Goal: Transaction & Acquisition: Register for event/course

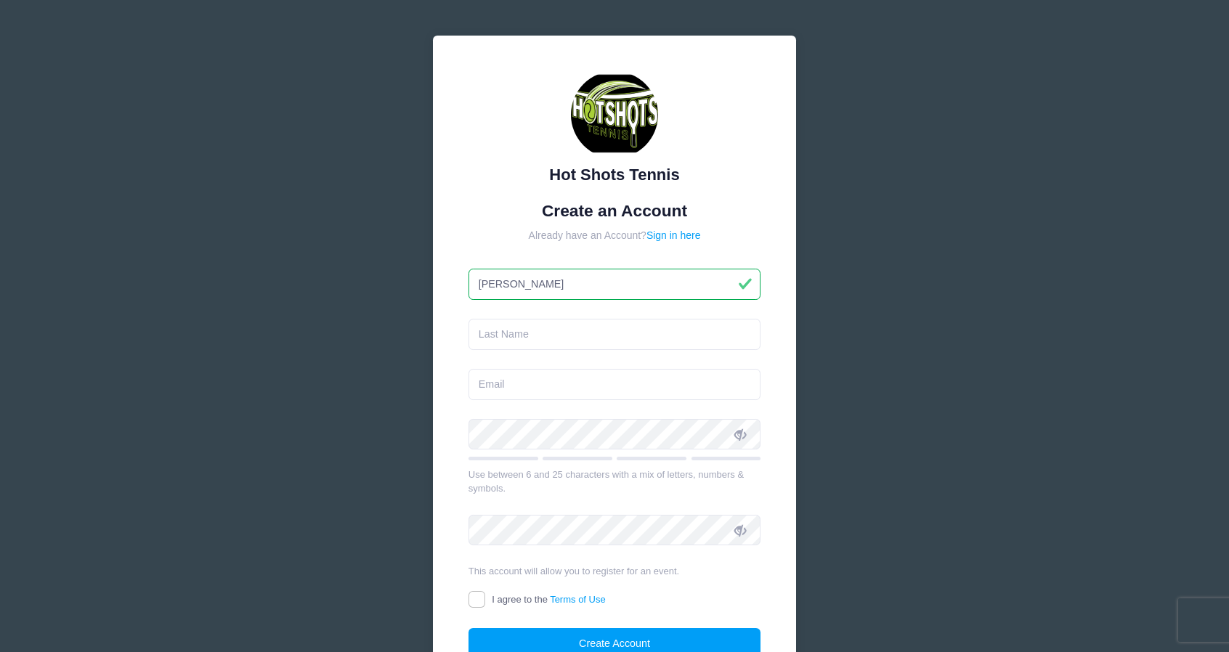
type input "[PERSON_NAME]"
type input "Rousmaniere"
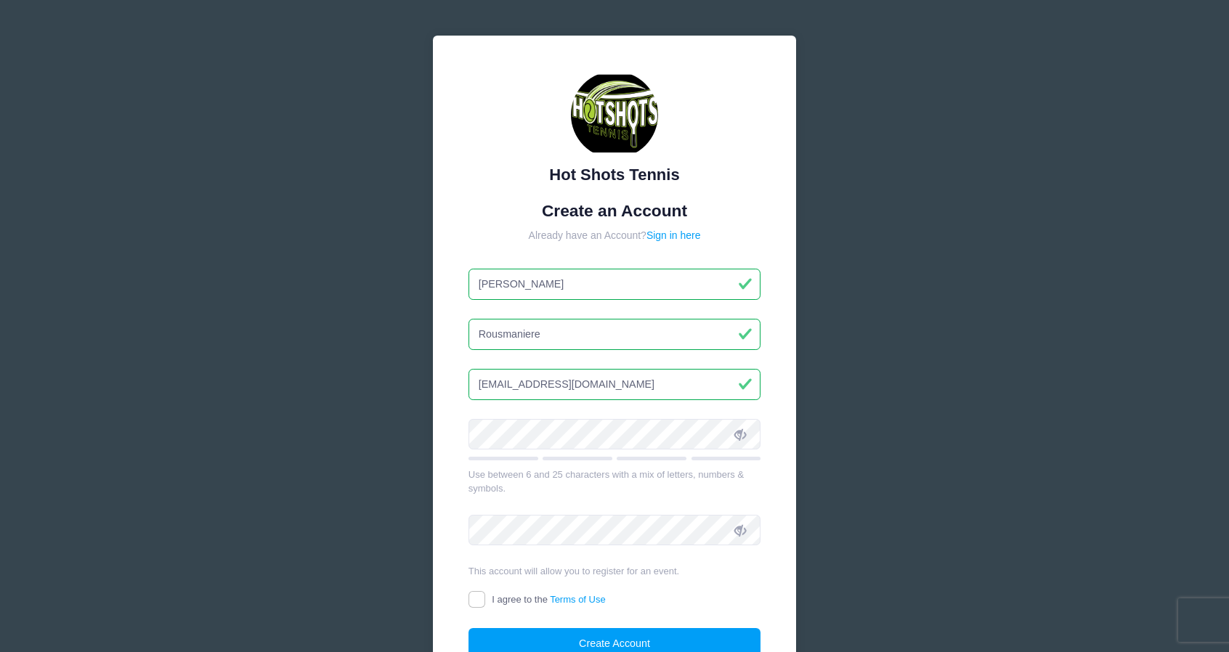
type input "[EMAIL_ADDRESS][DOMAIN_NAME]"
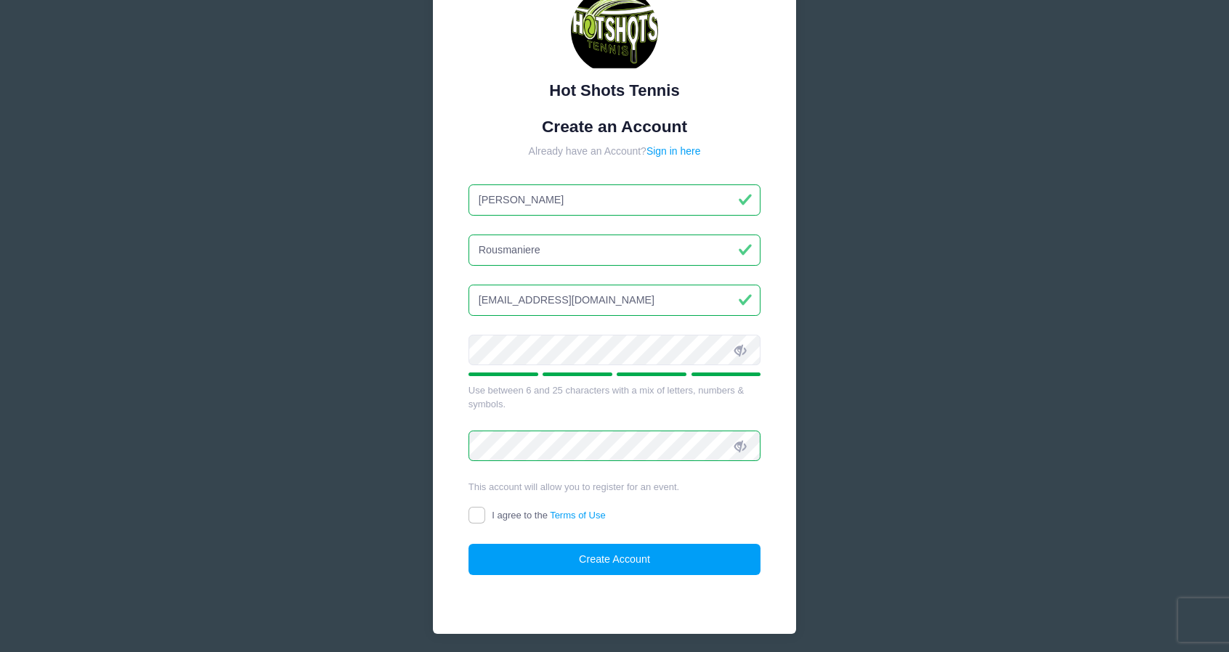
scroll to position [135, 0]
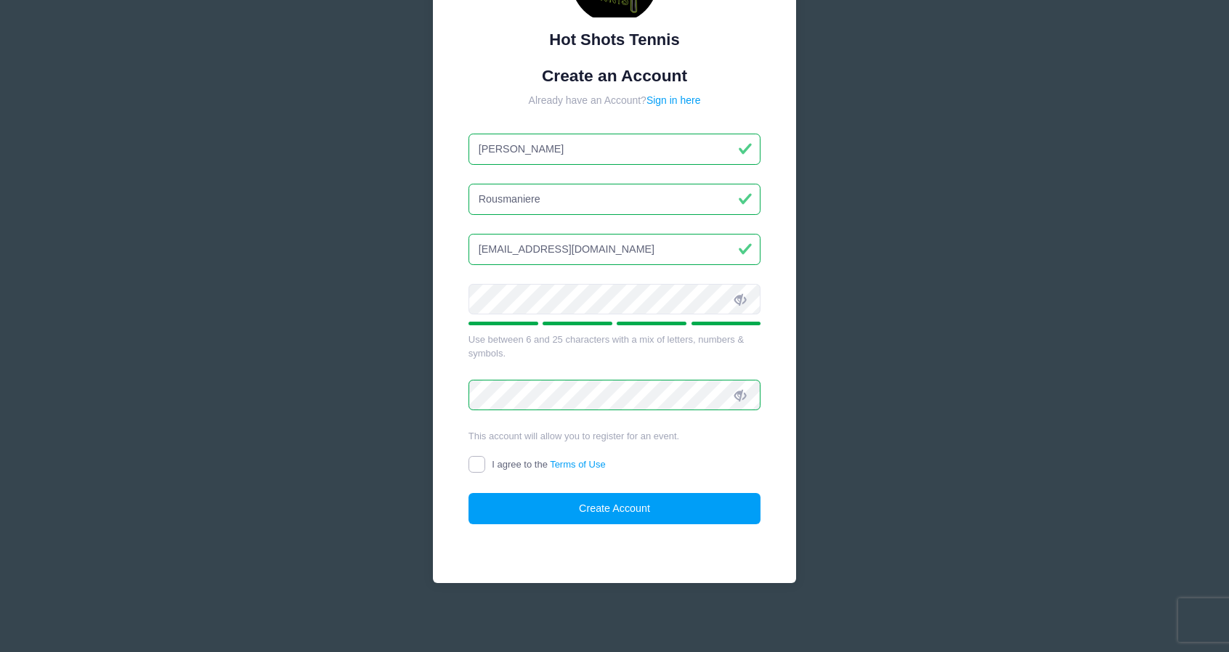
click at [484, 458] on input "I agree to the Terms of Use" at bounding box center [477, 464] width 17 height 17
checkbox input "true"
click at [608, 507] on button "Create Account" at bounding box center [615, 508] width 293 height 31
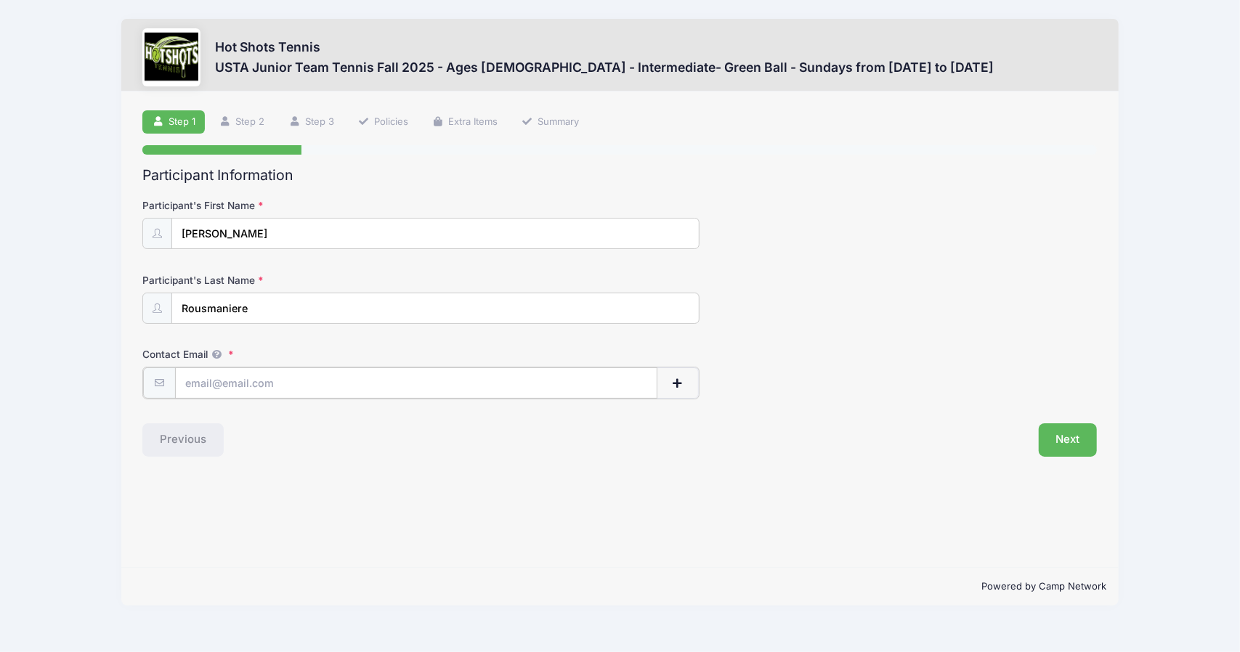
click at [289, 385] on input "Contact Email" at bounding box center [416, 383] width 482 height 31
type input "annwest22@gmail.com"
click at [1051, 432] on button "Next" at bounding box center [1068, 438] width 59 height 33
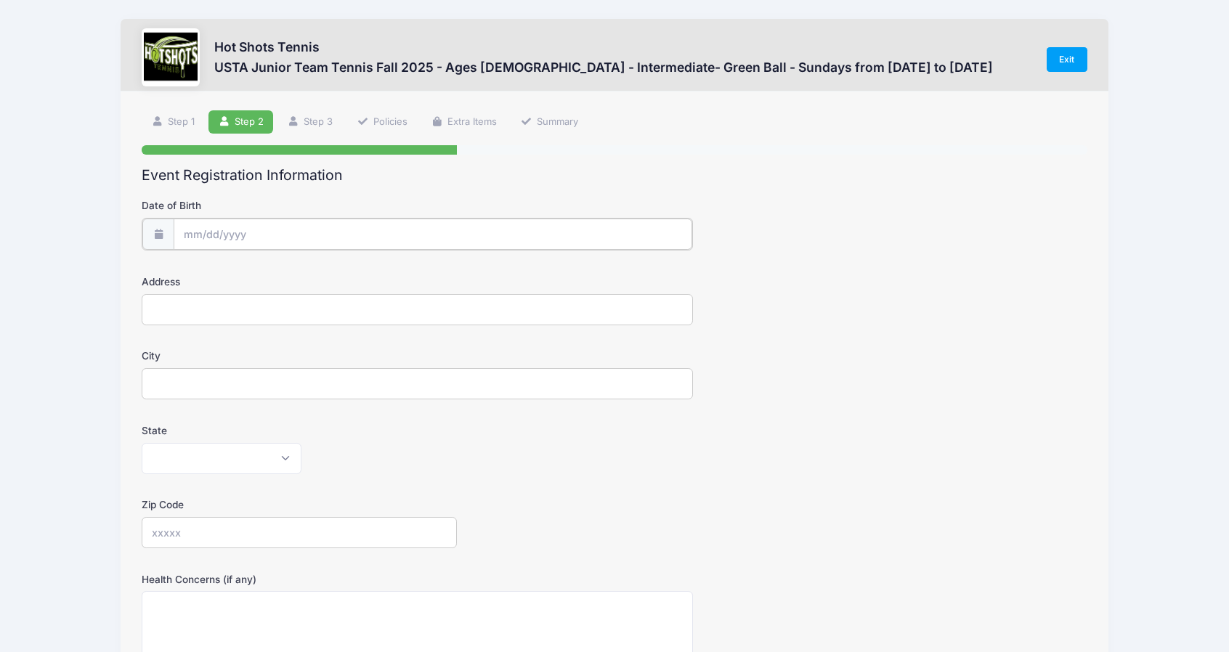
click at [240, 227] on input "Date of Birth" at bounding box center [433, 234] width 519 height 31
click at [316, 271] on input "2025" at bounding box center [309, 272] width 47 height 22
click at [327, 279] on span at bounding box center [328, 277] width 10 height 11
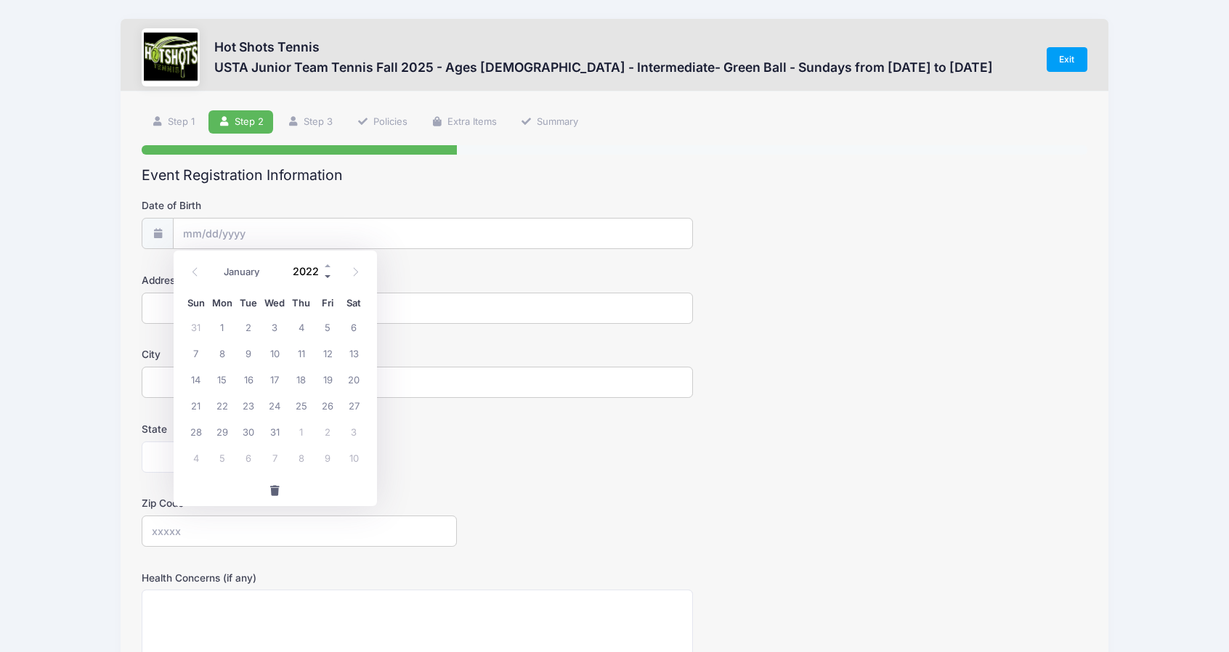
click at [327, 279] on span at bounding box center [328, 277] width 10 height 11
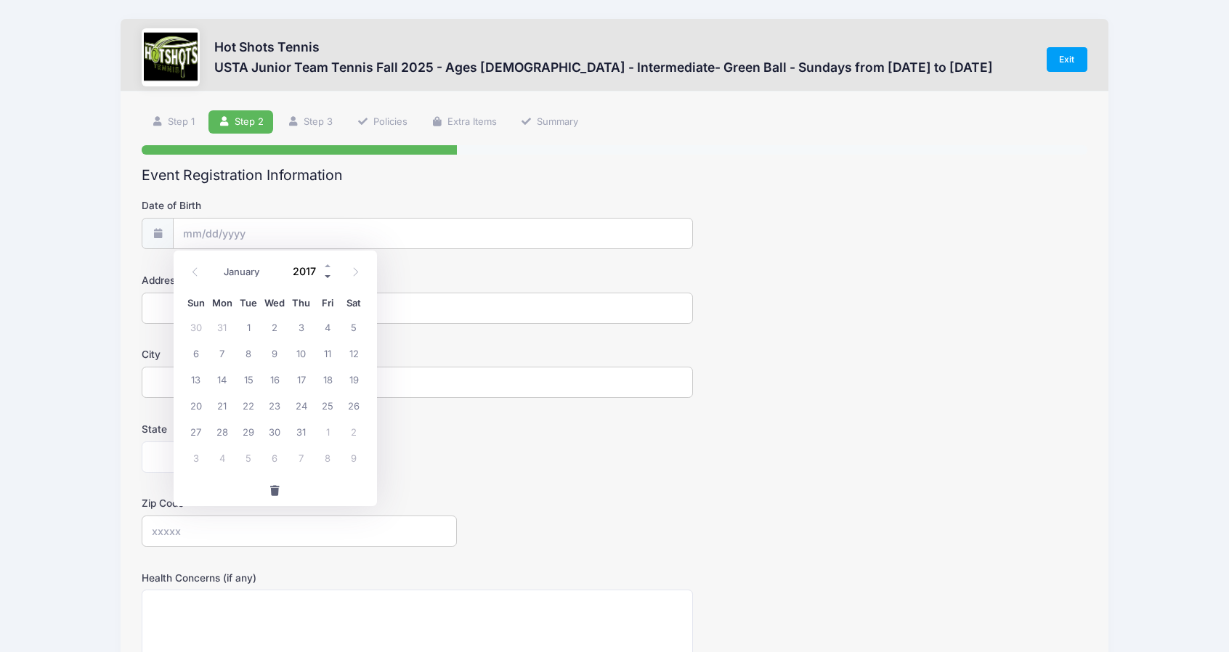
click at [327, 279] on span at bounding box center [328, 277] width 10 height 11
type input "2013"
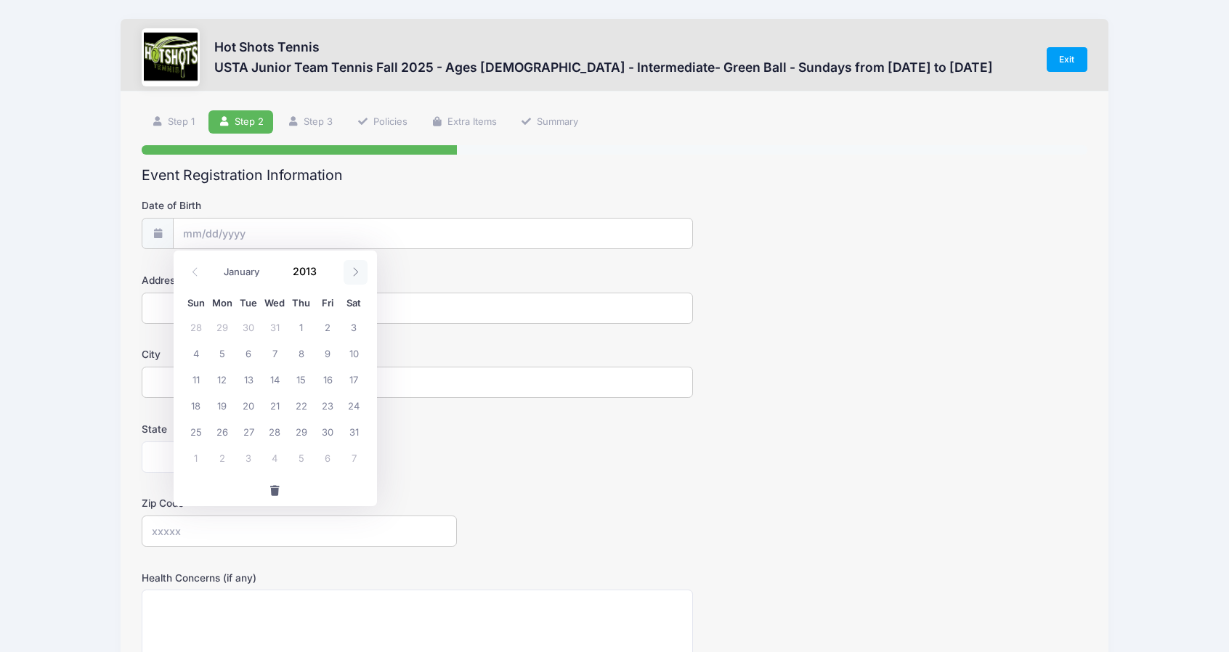
click at [356, 268] on icon at bounding box center [355, 271] width 9 height 9
click at [192, 273] on icon at bounding box center [194, 271] width 9 height 9
select select "8"
click at [295, 381] on span "19" at bounding box center [301, 379] width 26 height 26
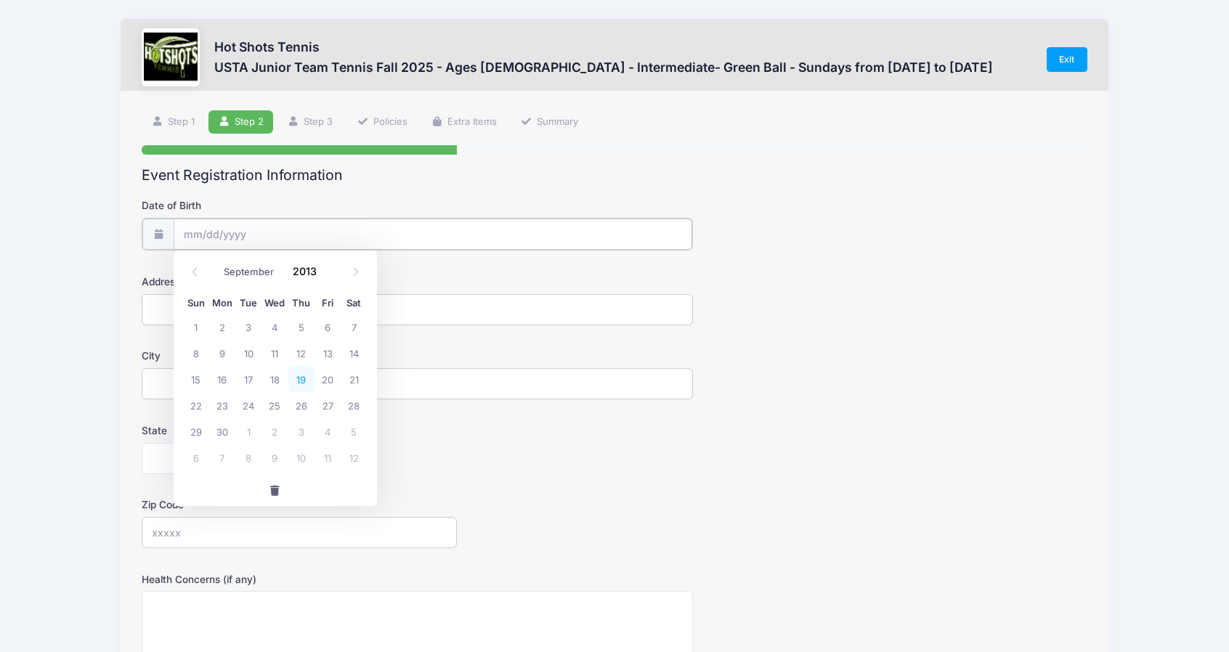
type input "09/19/2013"
click at [251, 310] on input "Address" at bounding box center [417, 308] width 551 height 31
type input "2127 N Bronson Ave"
type input "Los Angeles"
select select "CA"
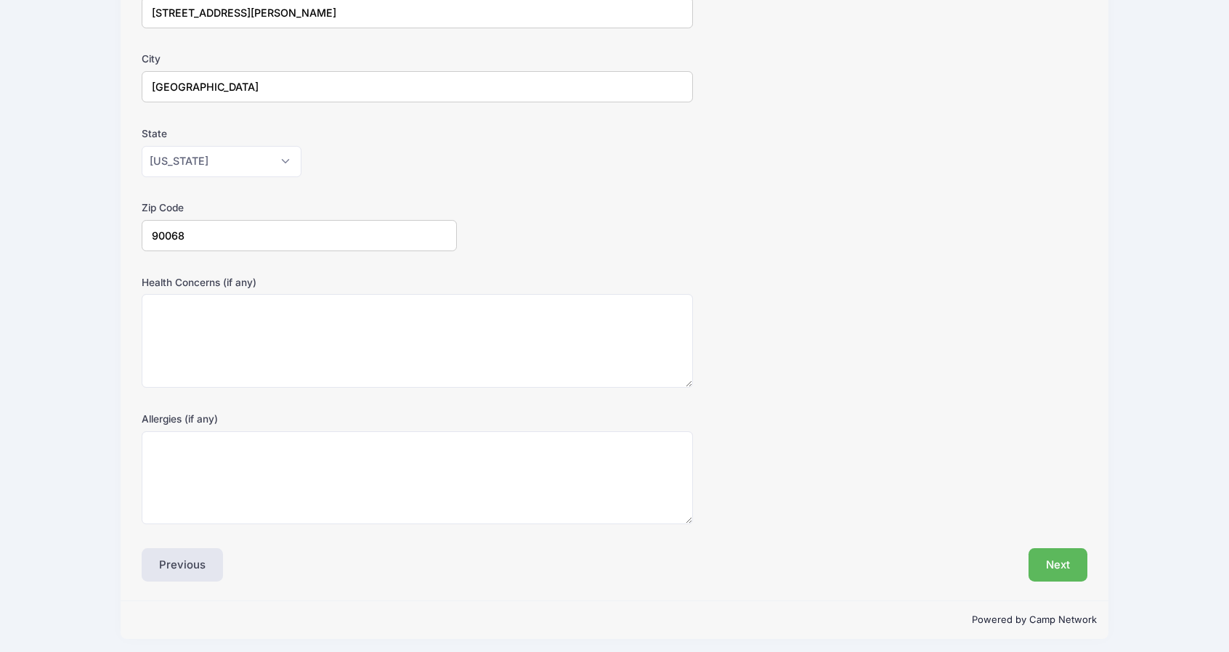
scroll to position [297, 0]
type input "90068"
click at [1085, 551] on button "Next" at bounding box center [1058, 563] width 59 height 33
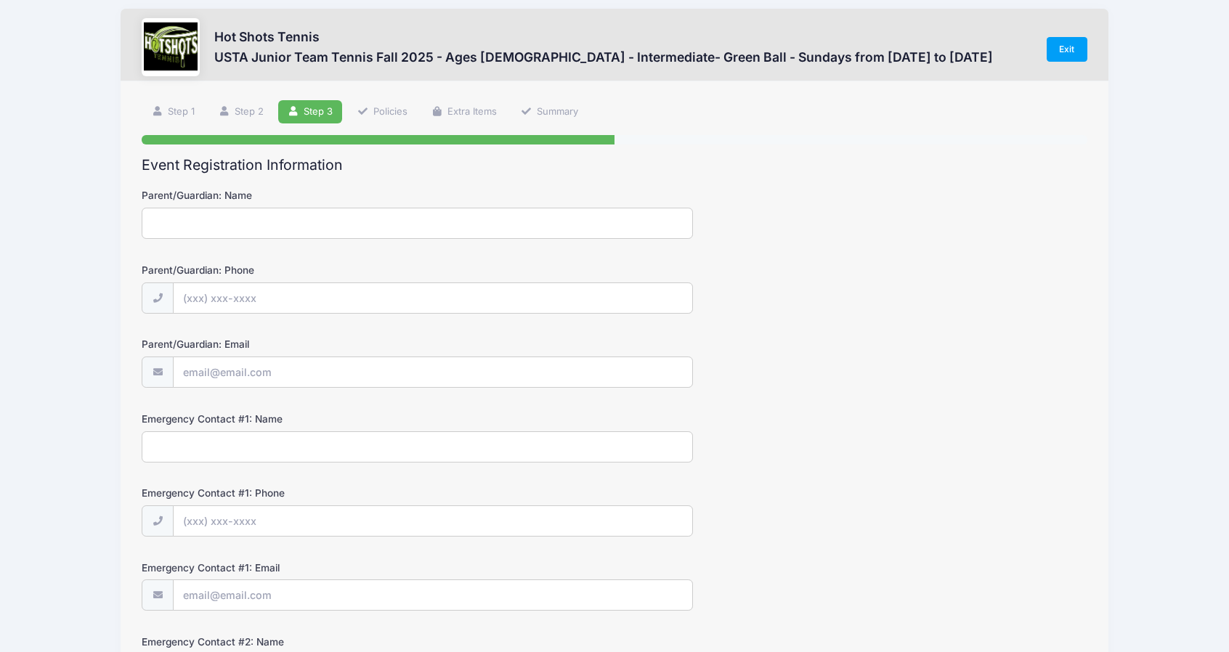
scroll to position [0, 0]
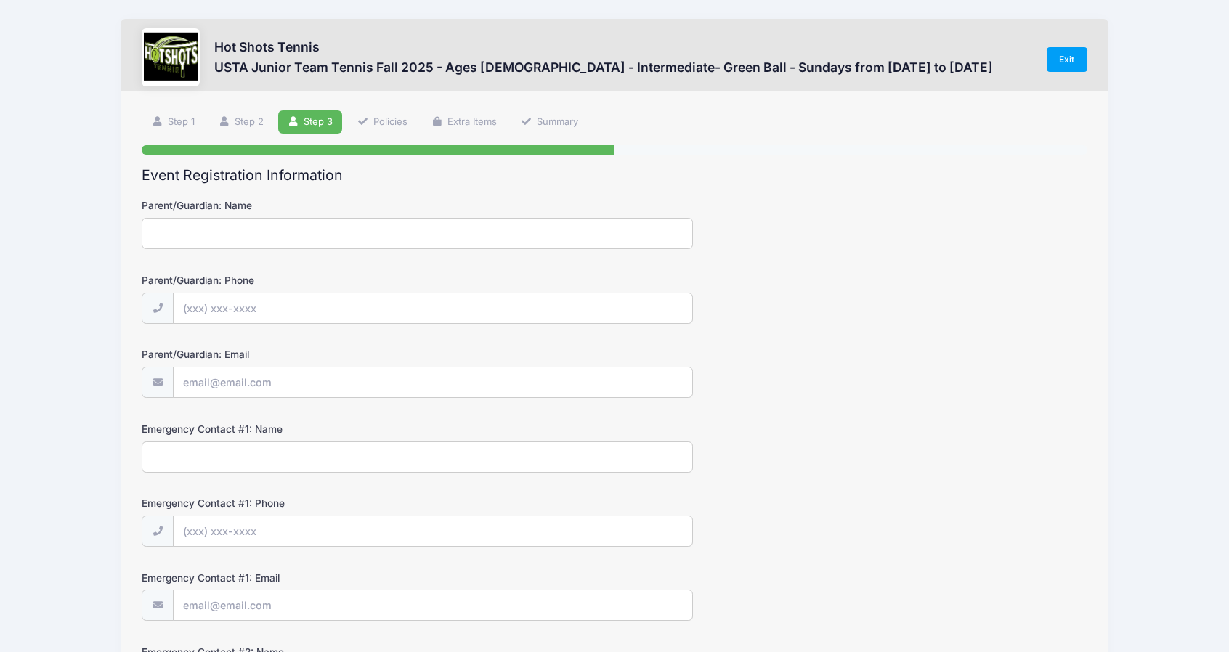
click at [214, 232] on input "Parent/Guardian: Name" at bounding box center [417, 233] width 551 height 31
type input "[PERSON_NAME]"
type input "(323) 963-3338"
type input "perls@pobox.com"
click at [237, 452] on input "Emergency Contact #1: Name" at bounding box center [417, 457] width 551 height 31
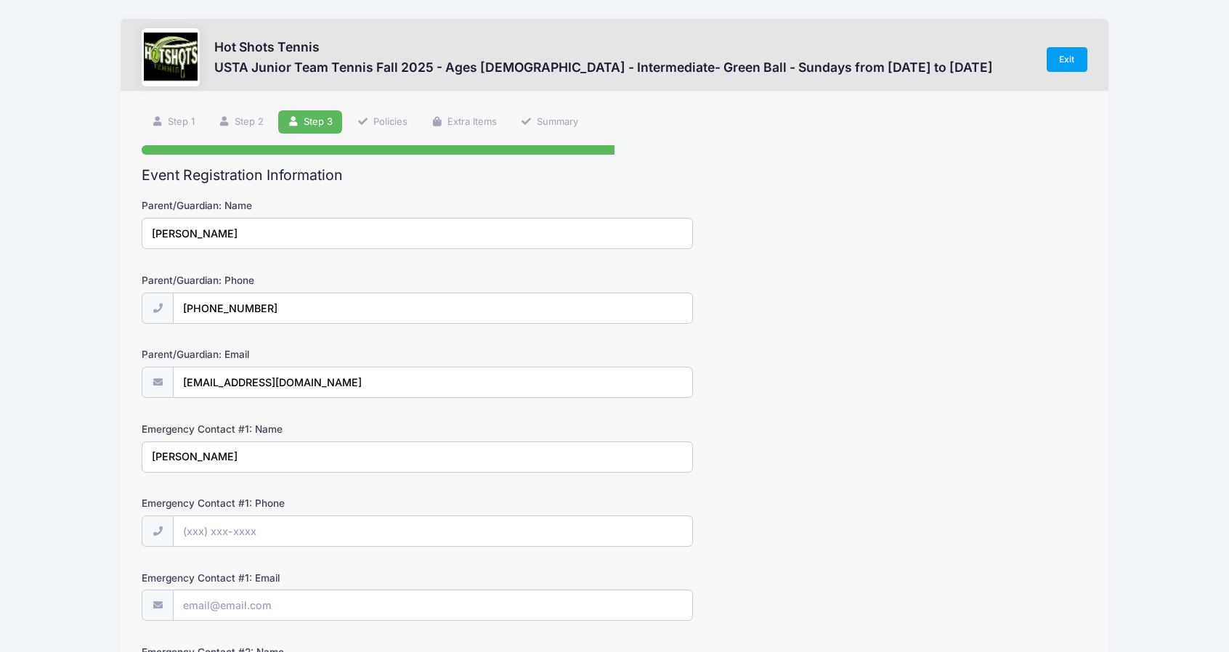
type input "Sonia Boyajian"
type input "(310) 985-5501"
type input "sonia@soniabstyle.com"
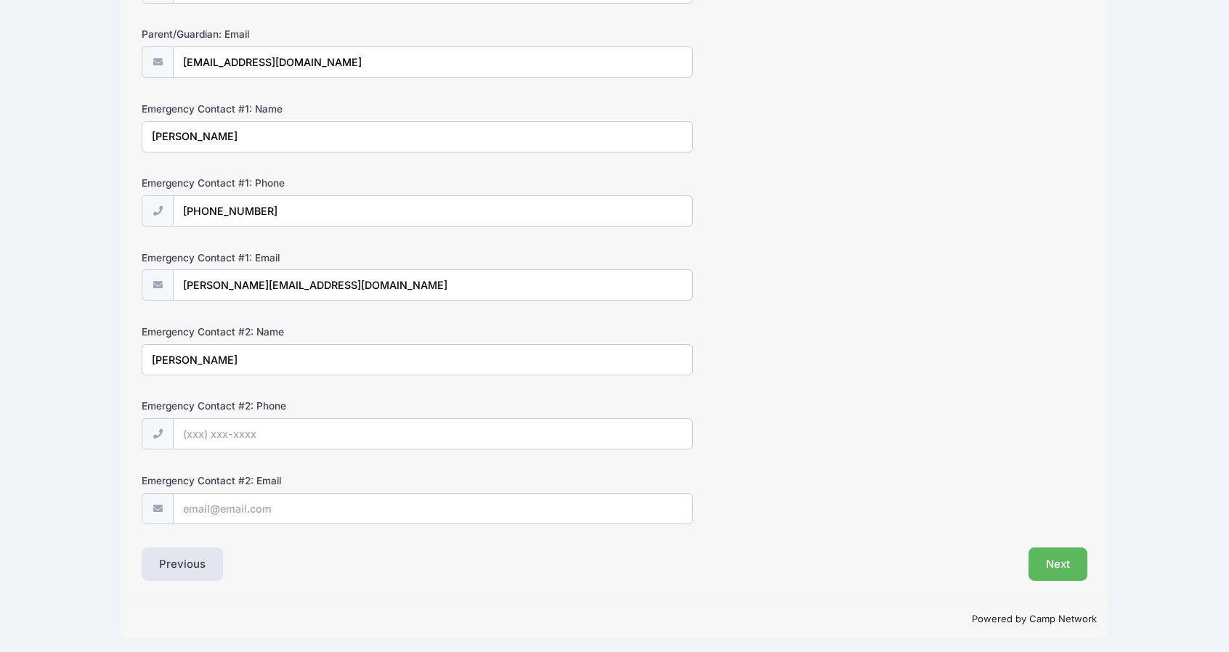
type input "Hera Boyajian"
type input "(310) 383-7810"
click at [237, 501] on input "herla" at bounding box center [433, 509] width 519 height 31
type input "heraboyajian@aol.com"
click at [1055, 550] on button "Next" at bounding box center [1058, 564] width 59 height 33
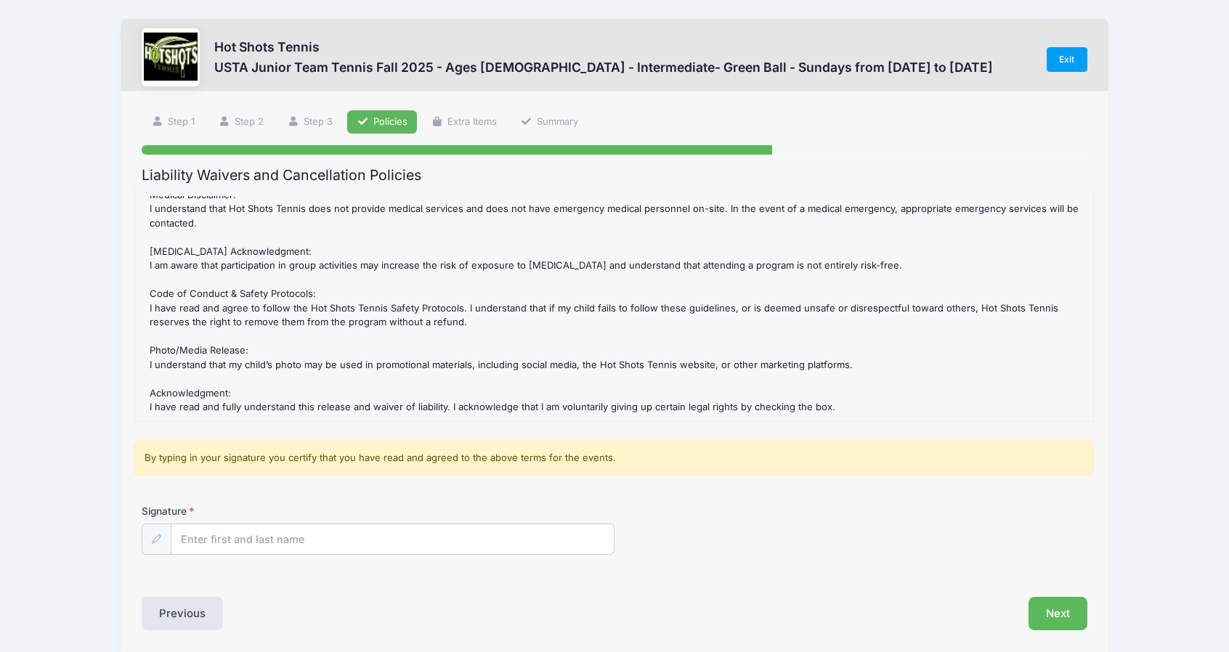
scroll to position [52, 0]
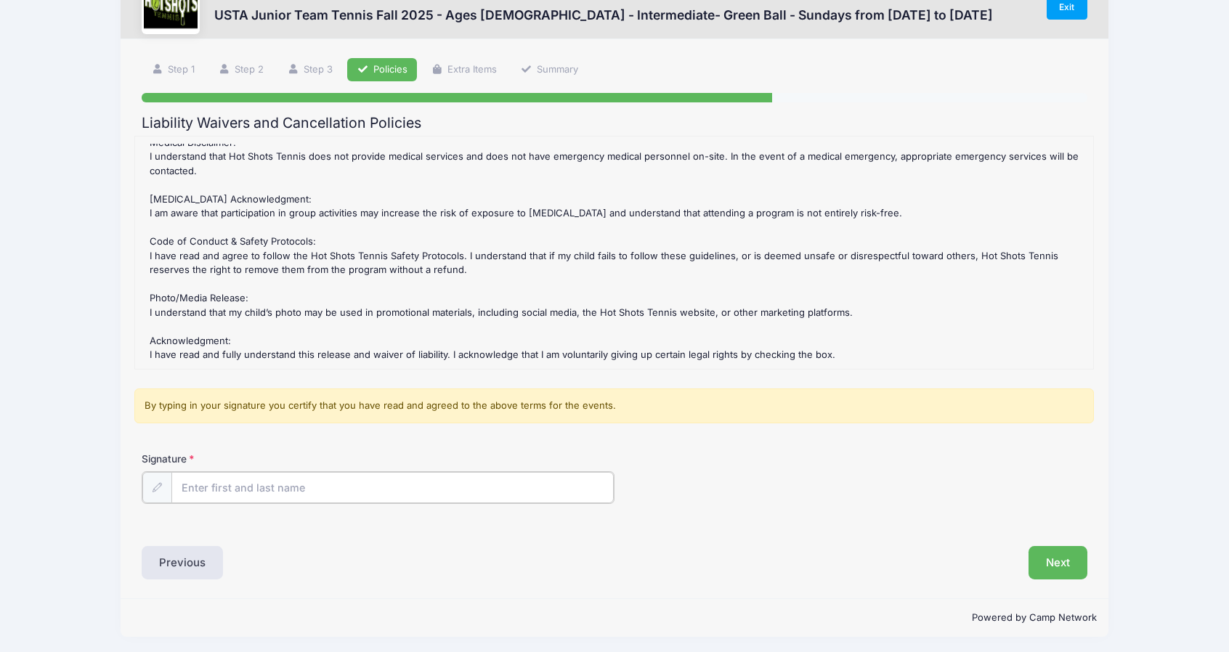
click at [315, 482] on input "Signature" at bounding box center [392, 487] width 442 height 31
type input "[PERSON_NAME]"
click at [1046, 578] on div "Step 4 /7 Step 1 Step 2 Step 3 Policies Extra Items Summary Participant Informa…" at bounding box center [615, 318] width 988 height 559
click at [1051, 559] on button "Next" at bounding box center [1058, 561] width 59 height 33
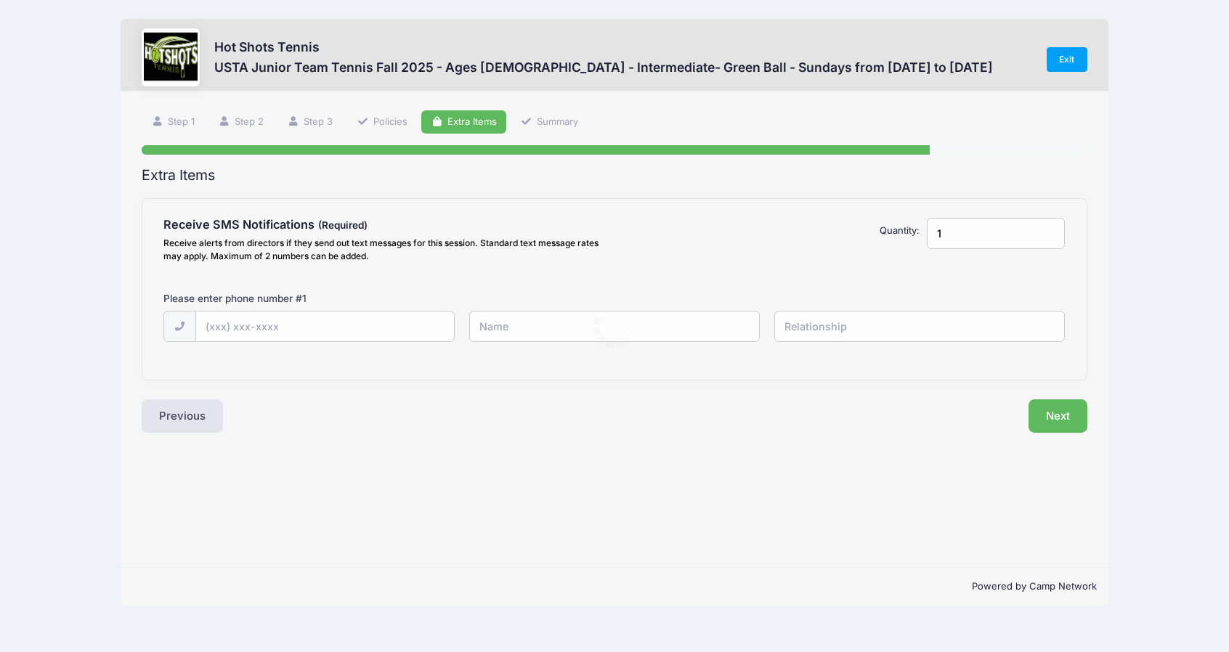
scroll to position [0, 0]
click at [0, 0] on input "text" at bounding box center [0, 0] width 0 height 0
type input "(323) 963-3338"
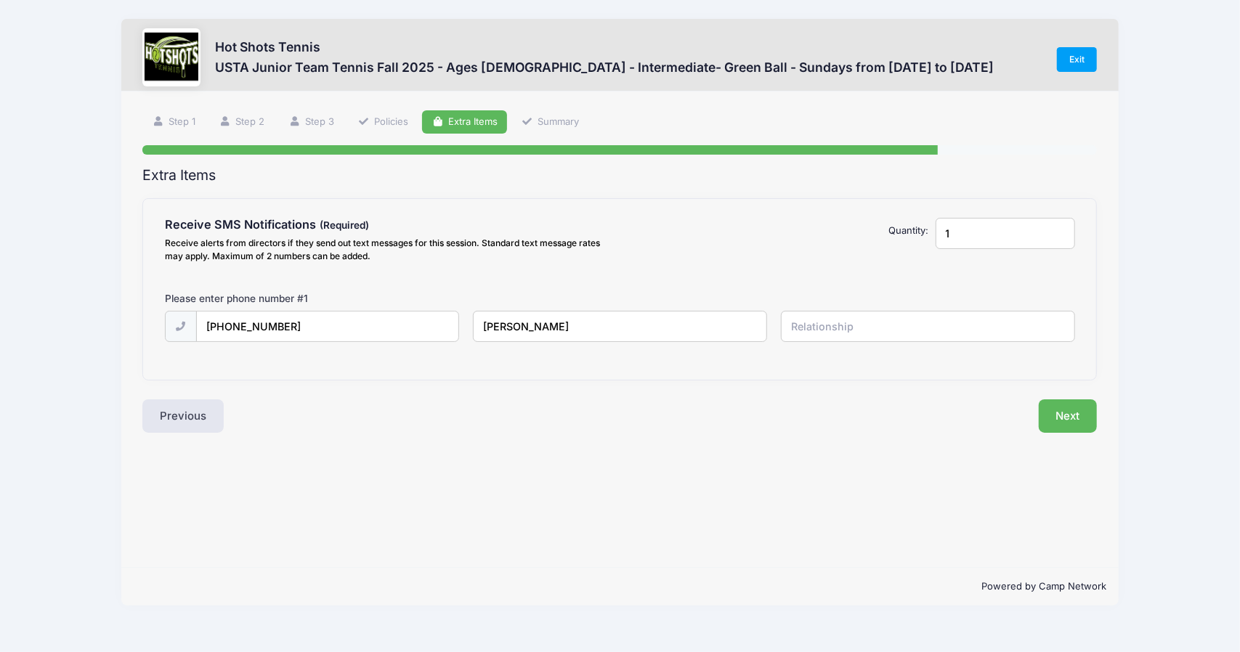
type input "[PERSON_NAME]"
type input "Dad"
drag, startPoint x: 987, startPoint y: 232, endPoint x: 938, endPoint y: 232, distance: 49.4
click at [938, 232] on input "1" at bounding box center [1006, 233] width 140 height 31
click at [1065, 228] on input "1" at bounding box center [1006, 233] width 140 height 31
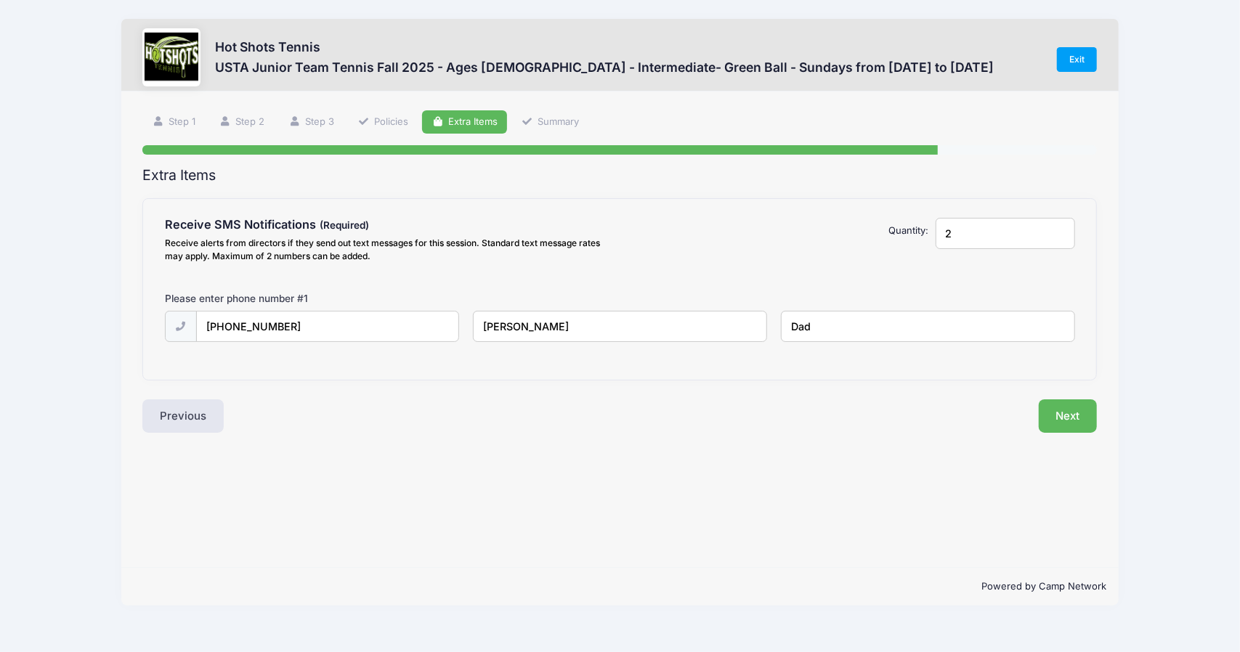
type input "2"
click at [1062, 229] on input "2" at bounding box center [1006, 233] width 140 height 31
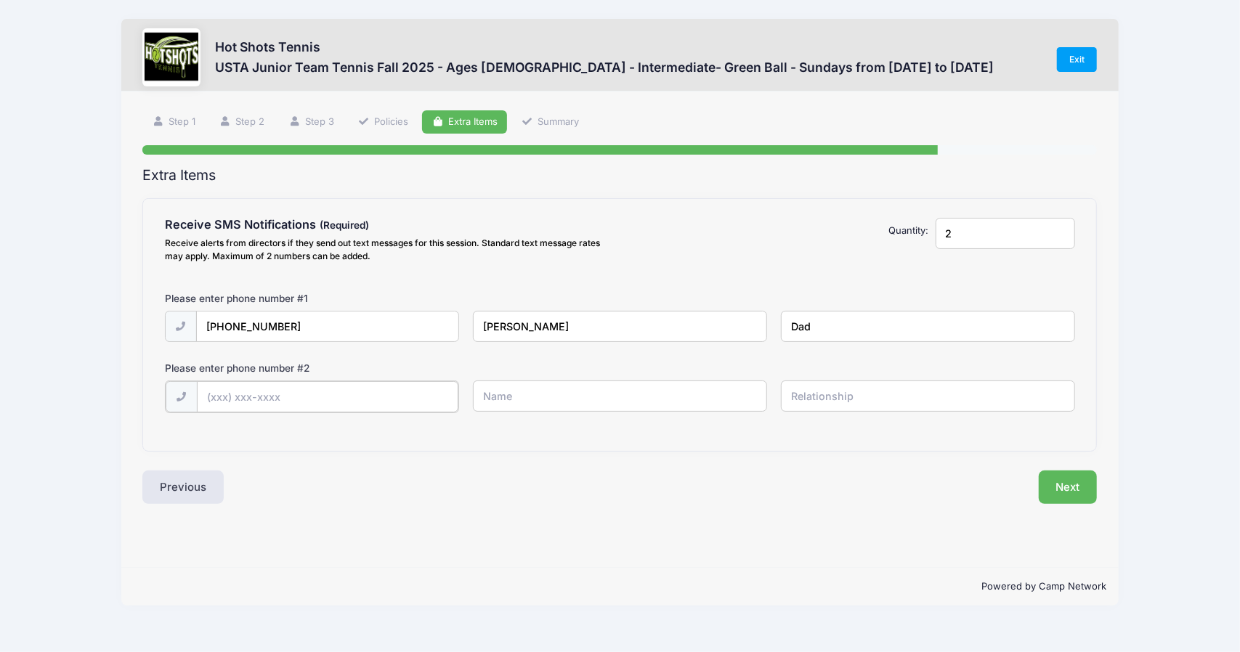
click at [0, 0] on input "text" at bounding box center [0, 0] width 0 height 0
type input "(323) 240-6967"
type input "Ann West"
type input "Family Friend"
click at [1061, 486] on button "Next" at bounding box center [1068, 485] width 59 height 33
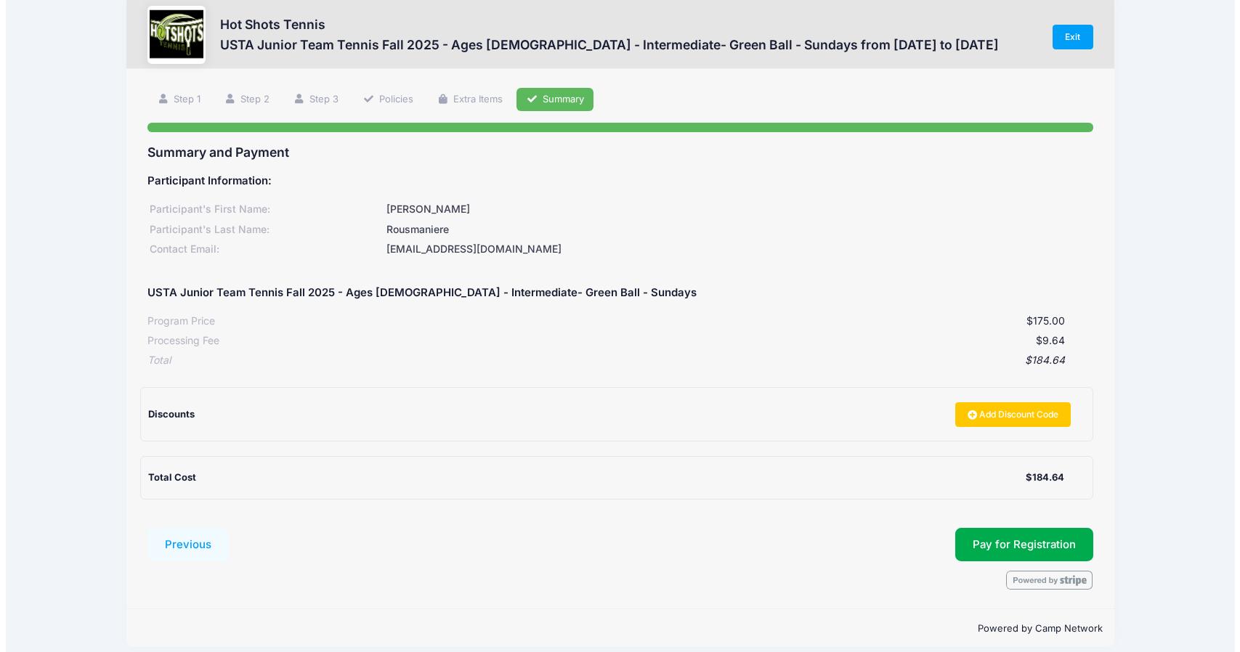
scroll to position [35, 0]
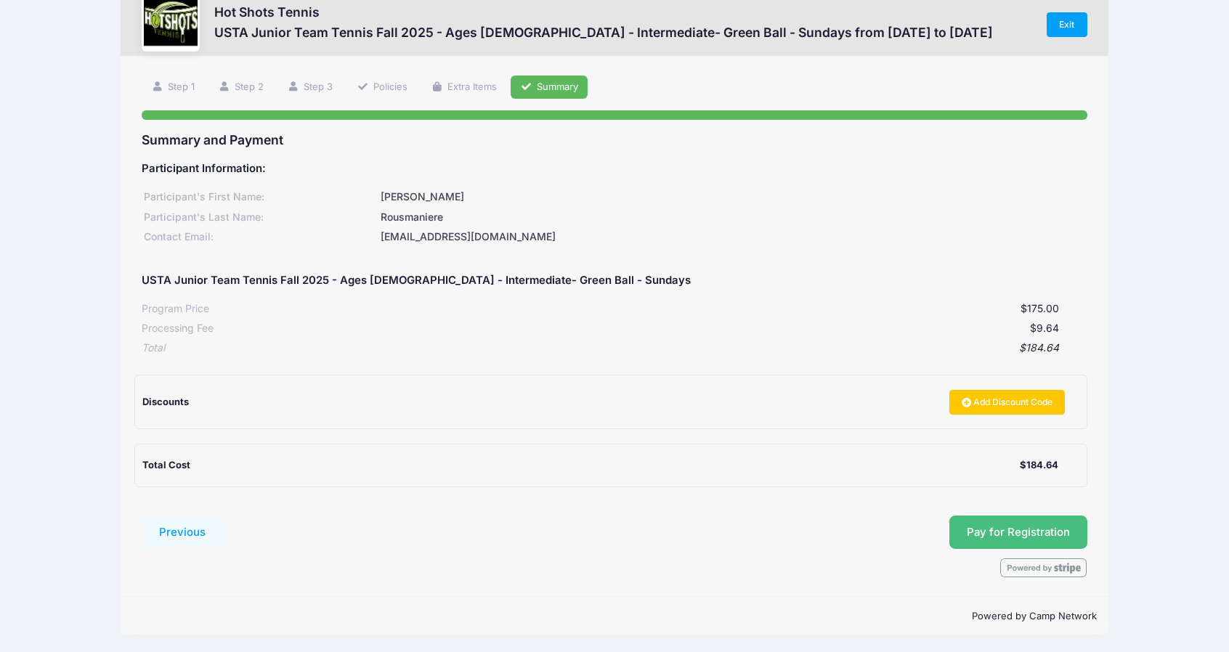
click at [998, 516] on button "Pay for Registration" at bounding box center [1018, 532] width 138 height 33
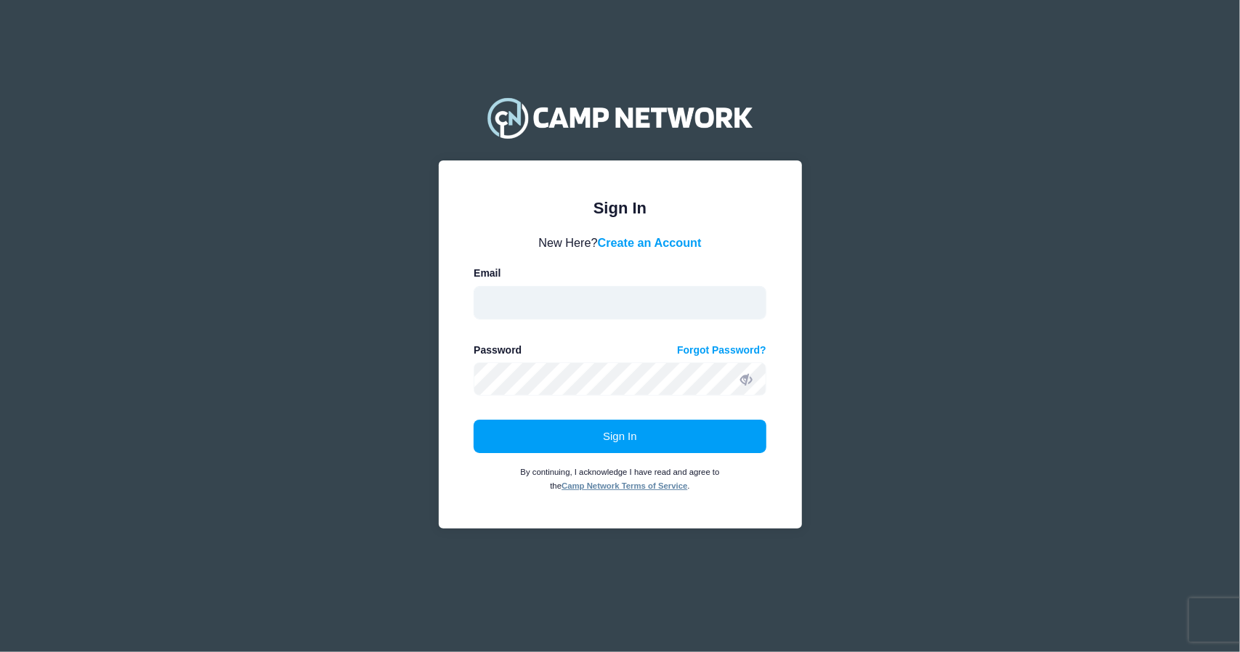
click at [546, 297] on input "email" at bounding box center [620, 302] width 293 height 33
type input "[EMAIL_ADDRESS][DOMAIN_NAME]"
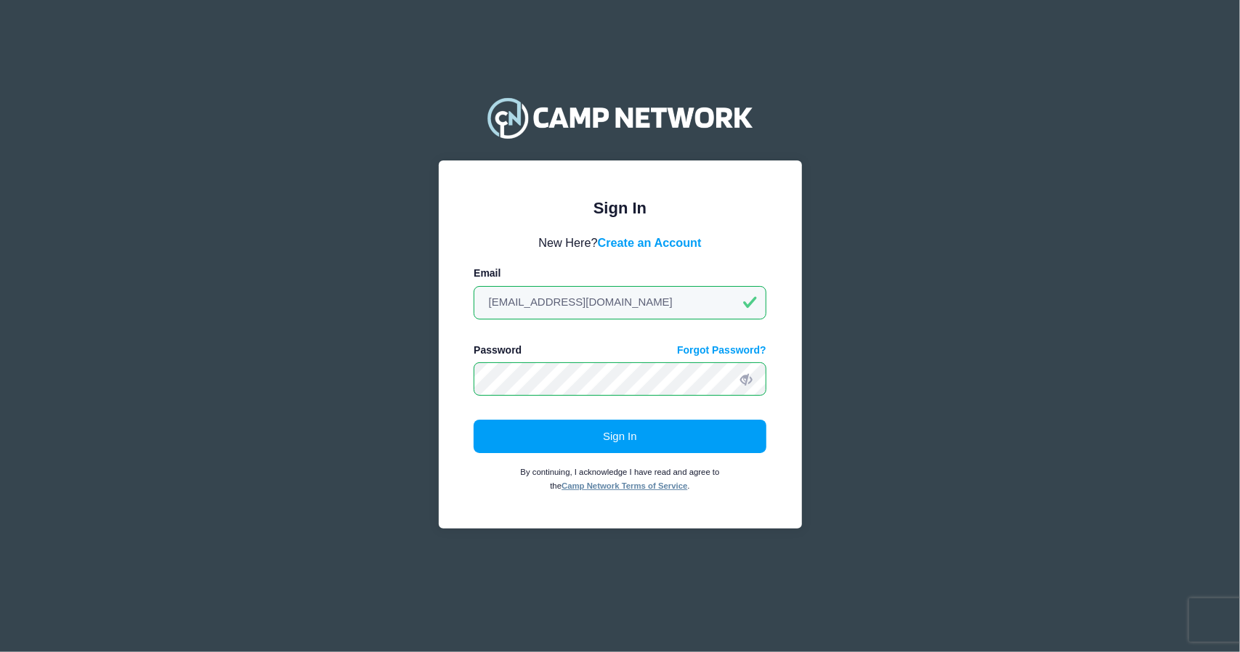
click at [474, 420] on button "Sign In" at bounding box center [620, 436] width 293 height 33
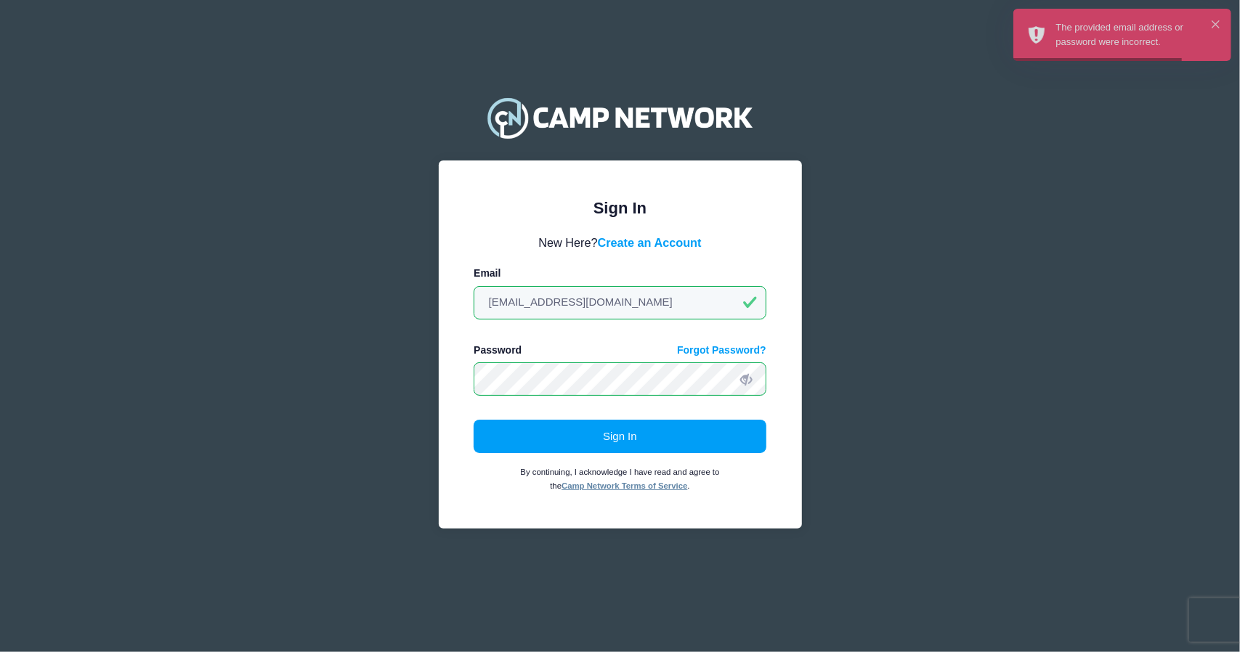
click at [319, 398] on div "Sign In Please login to continue. Directors are required to create an account p…" at bounding box center [620, 326] width 1240 height 652
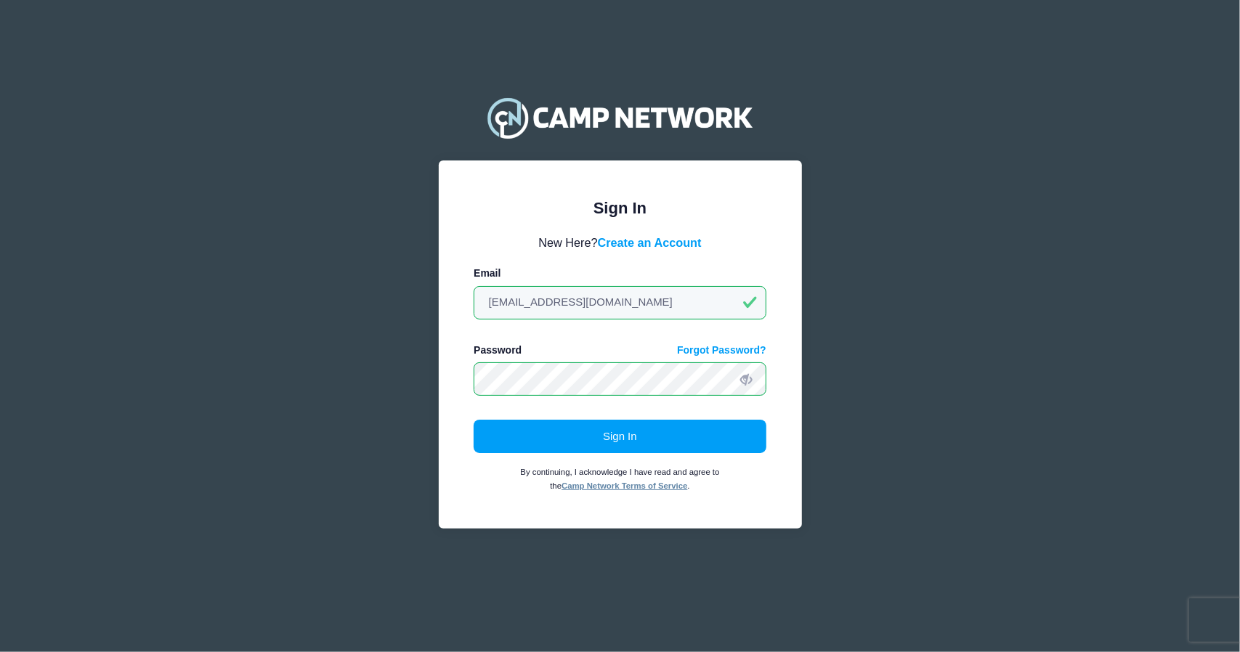
click at [474, 420] on button "Sign In" at bounding box center [620, 436] width 293 height 33
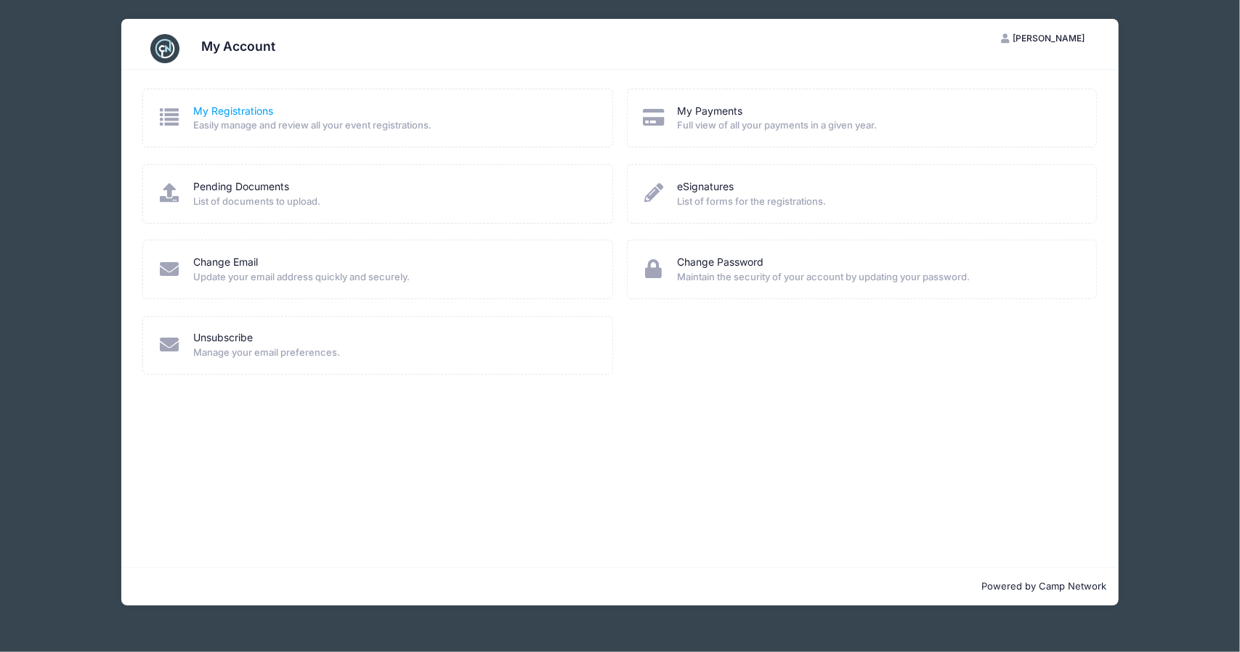
click at [235, 108] on link "My Registrations" at bounding box center [233, 111] width 80 height 15
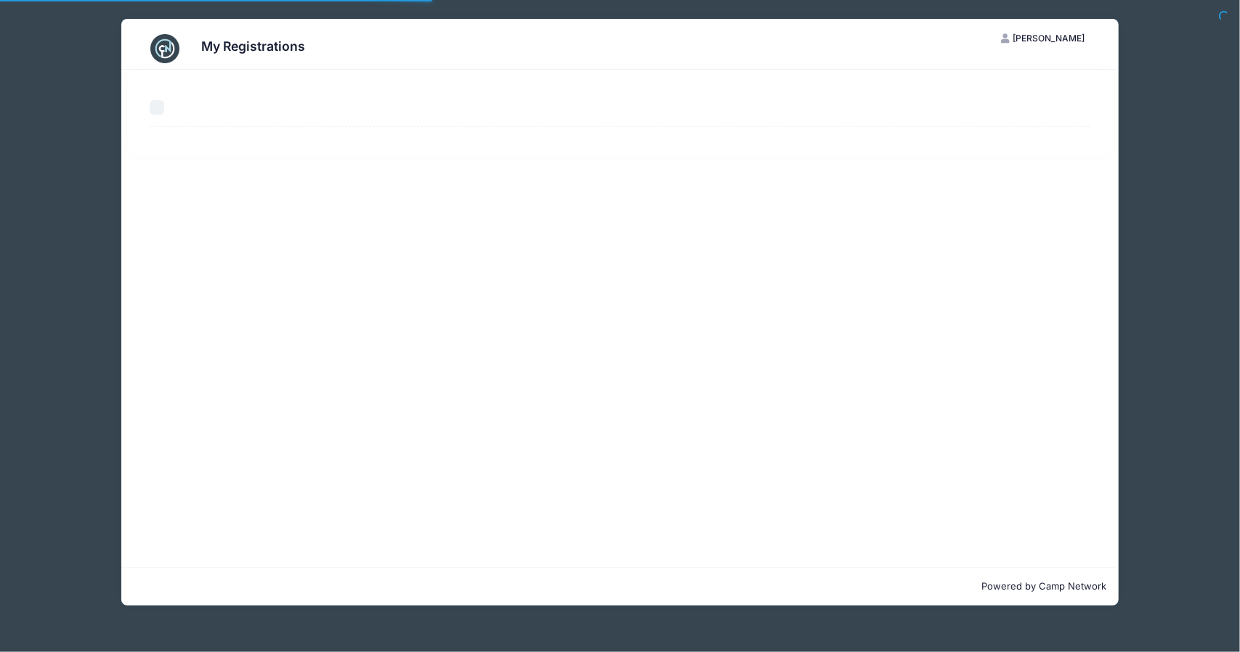
select select "50"
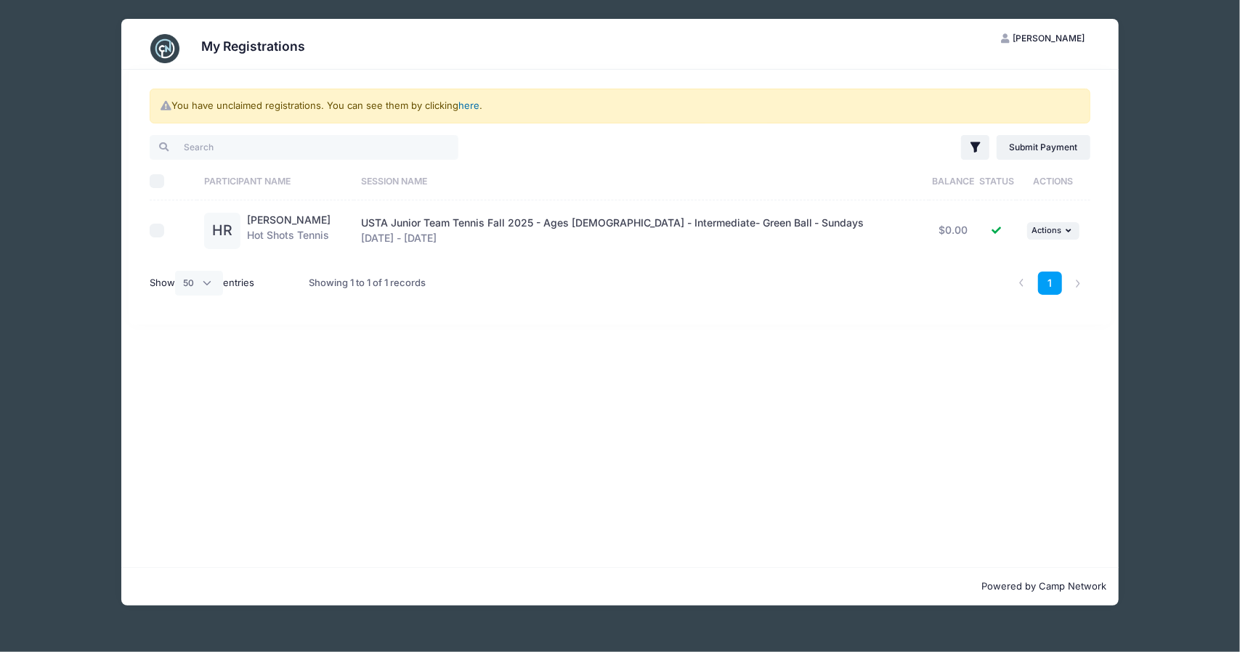
click at [463, 106] on link "here" at bounding box center [468, 106] width 21 height 12
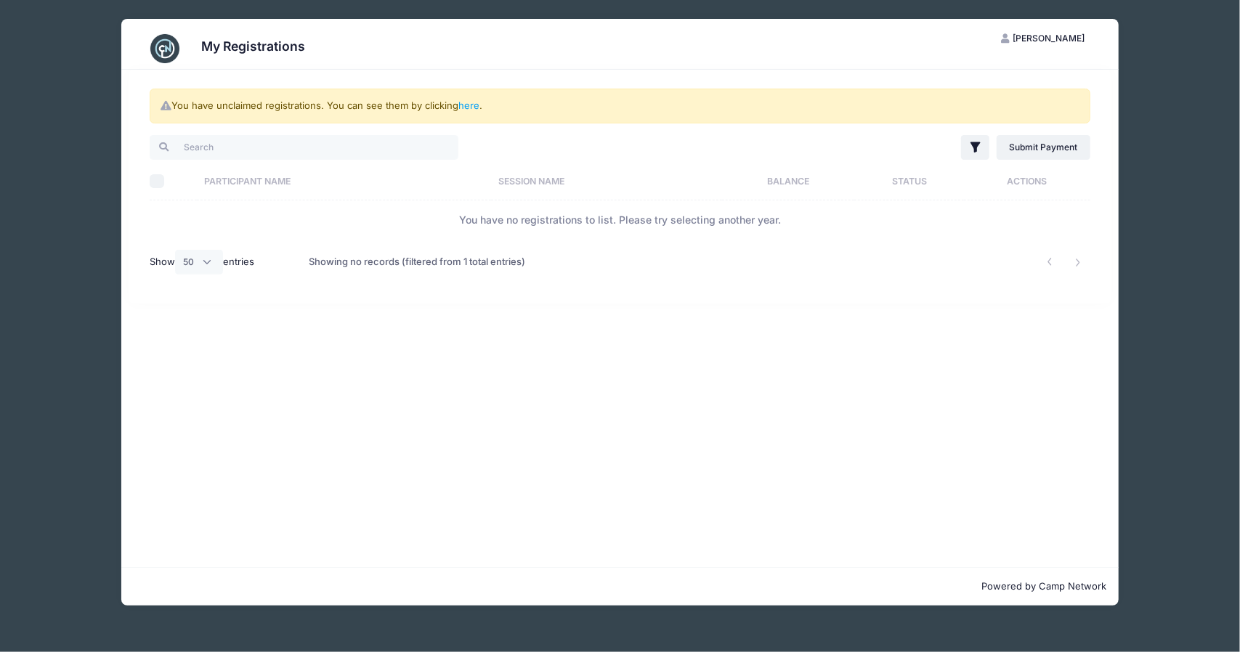
click at [1178, 483] on div "My Registrations AR [PERSON_NAME] My Account Logout You have unclaimed registra…" at bounding box center [620, 312] width 1196 height 625
drag, startPoint x: 1182, startPoint y: 135, endPoint x: 979, endPoint y: 66, distance: 214.1
click at [1180, 134] on div "My Registrations AR [PERSON_NAME] My Account Logout You have unclaimed registra…" at bounding box center [620, 312] width 1196 height 625
drag, startPoint x: 246, startPoint y: 42, endPoint x: 906, endPoint y: 56, distance: 659.7
click at [250, 43] on h3 "My Registrations" at bounding box center [253, 46] width 104 height 15
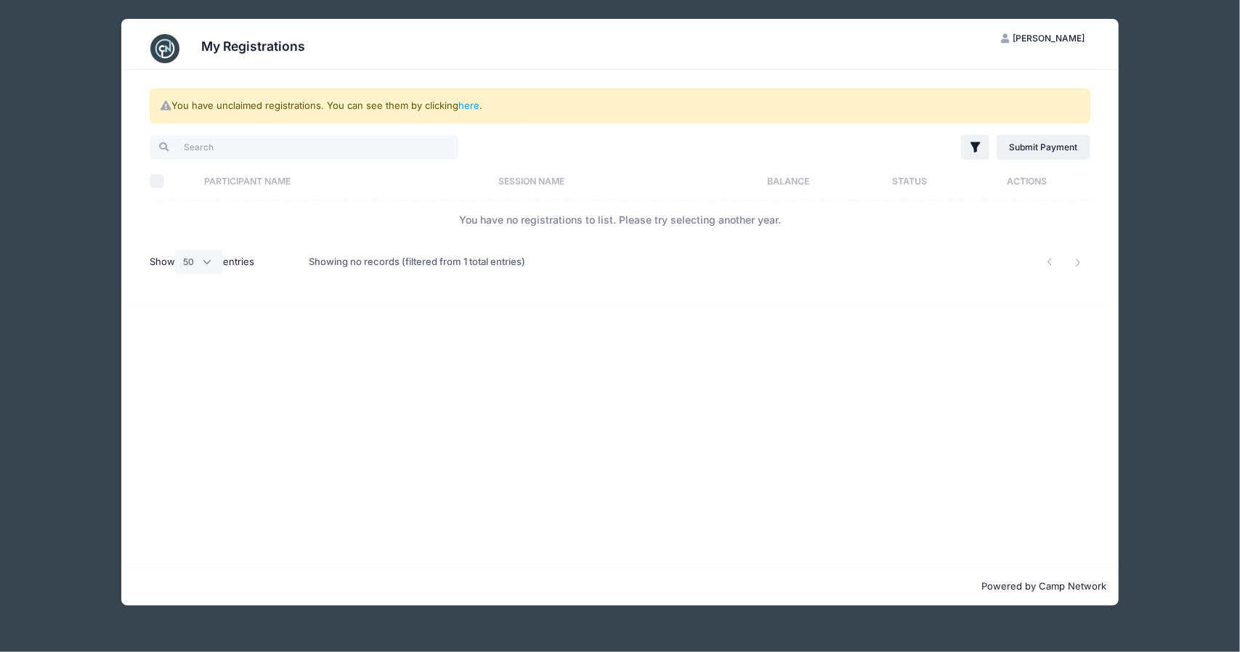
click at [1037, 28] on button "AR Alexander Rousmaniere" at bounding box center [1043, 38] width 109 height 25
click at [947, 68] on link "My Account" at bounding box center [1007, 74] width 168 height 28
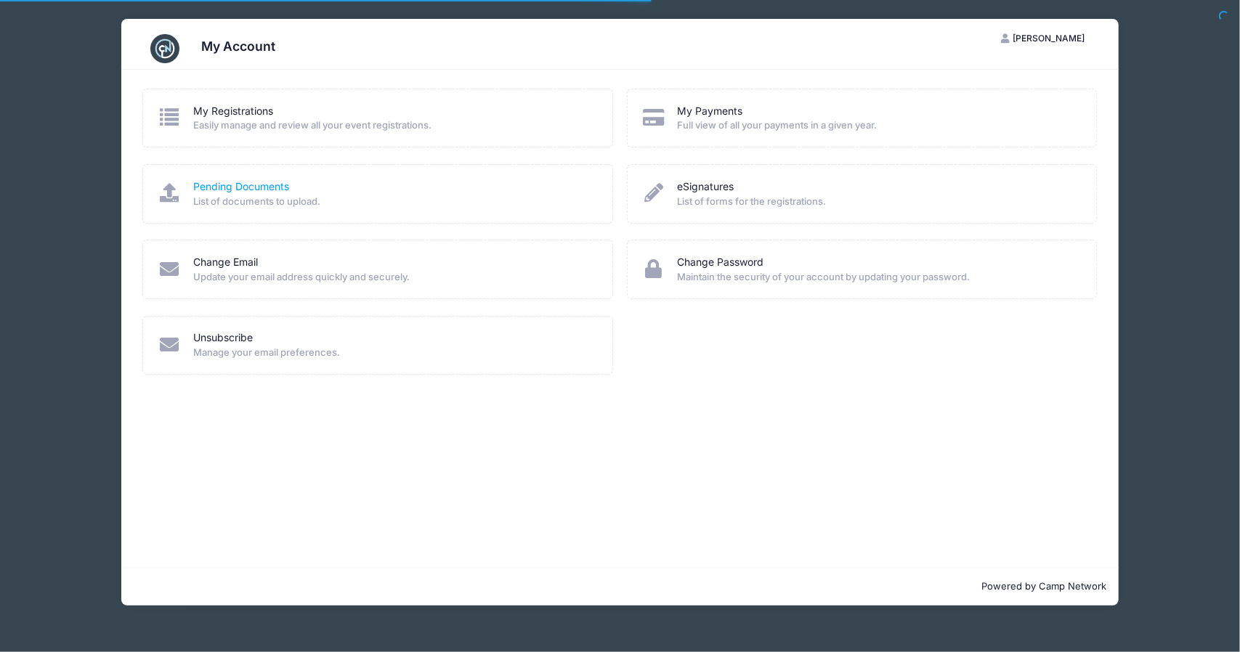
click at [230, 193] on link "Pending Documents" at bounding box center [241, 186] width 96 height 15
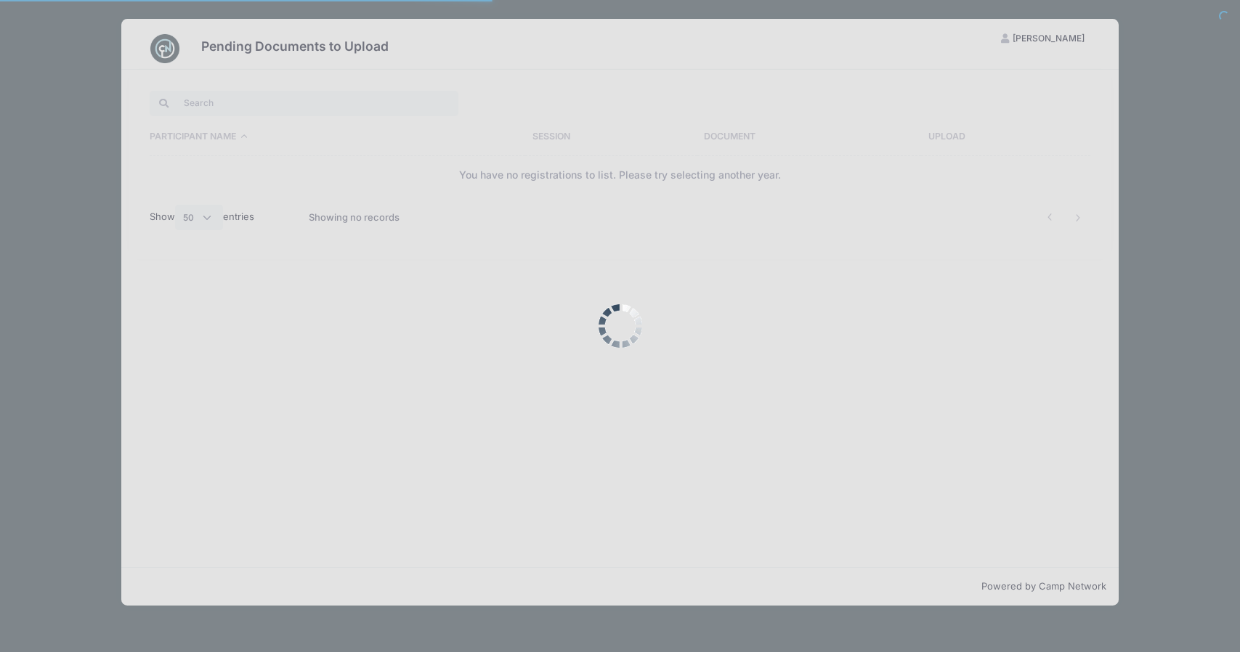
select select "50"
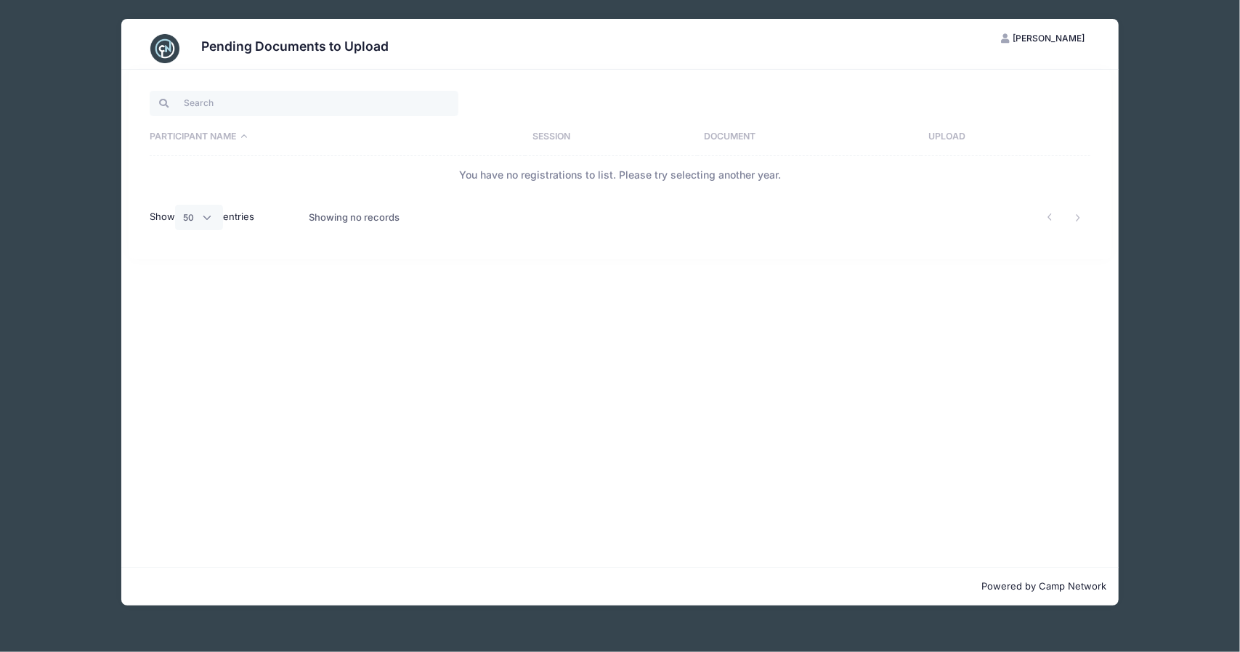
click at [1046, 46] on button "AR [PERSON_NAME]" at bounding box center [1043, 38] width 109 height 25
click at [991, 70] on link "My Account" at bounding box center [1007, 74] width 168 height 28
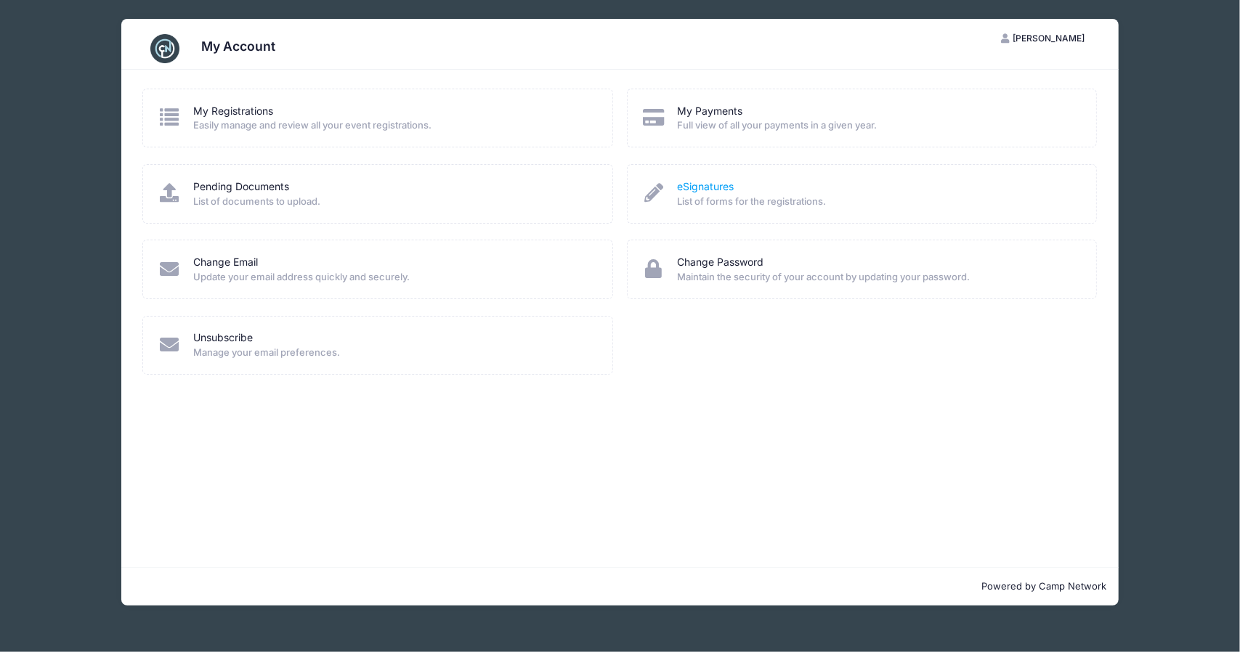
click at [700, 192] on link "eSignatures" at bounding box center [705, 186] width 57 height 15
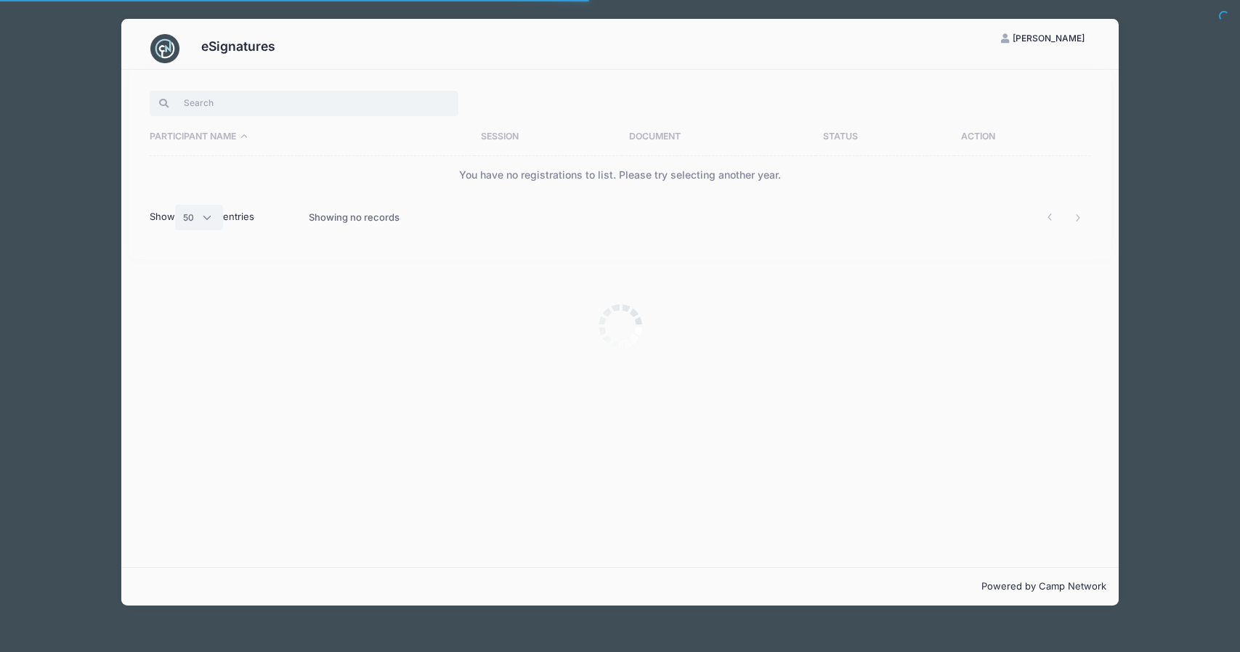
select select "50"
